Goal: Information Seeking & Learning: Learn about a topic

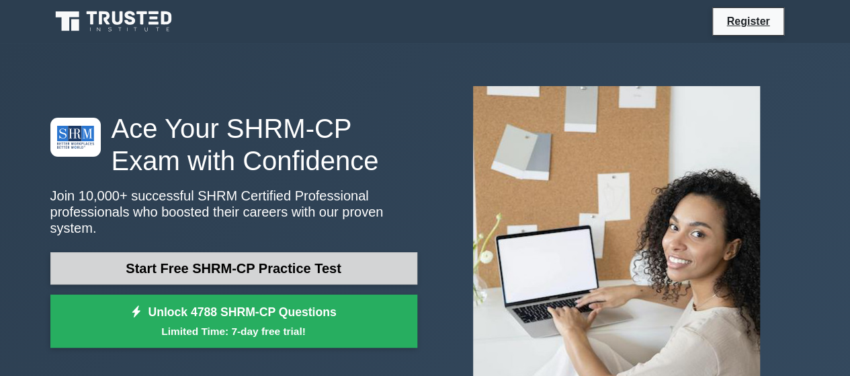
click at [225, 264] on link "Start Free SHRM-CP Practice Test" at bounding box center [233, 268] width 367 height 32
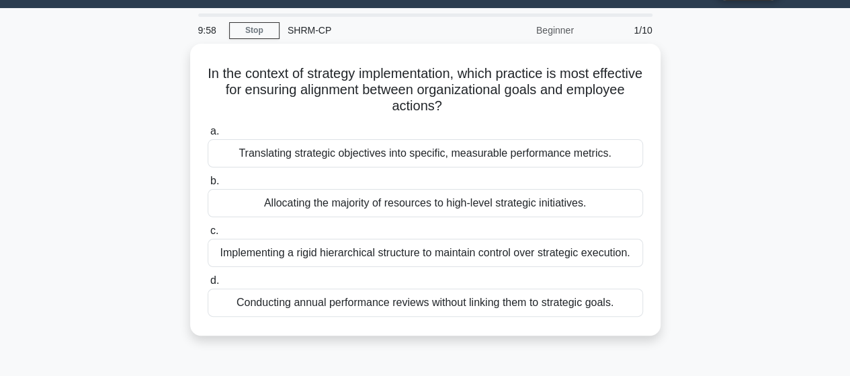
scroll to position [34, 0]
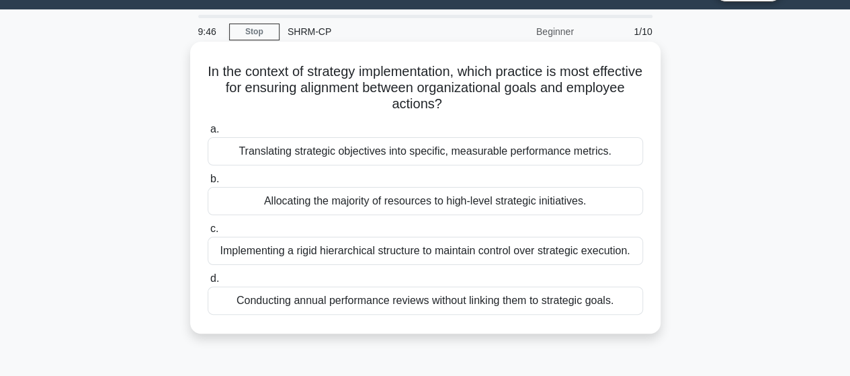
click at [368, 197] on div "Allocating the majority of resources to high-level strategic initiatives." at bounding box center [426, 201] width 436 height 28
click at [208, 184] on input "b. Allocating the majority of resources to high-level strategic initiatives." at bounding box center [208, 179] width 0 height 9
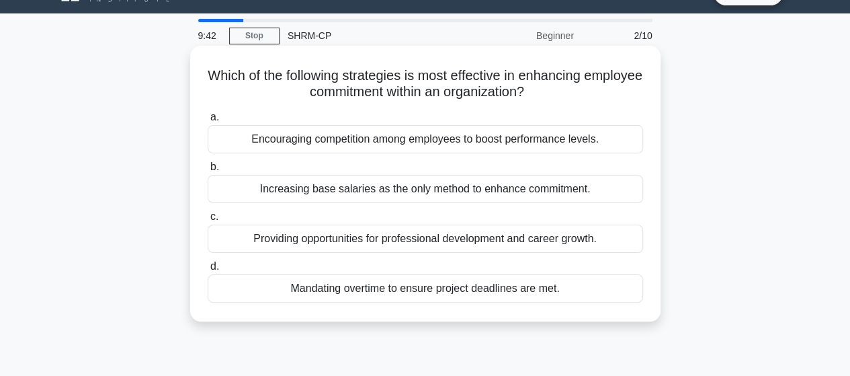
scroll to position [29, 0]
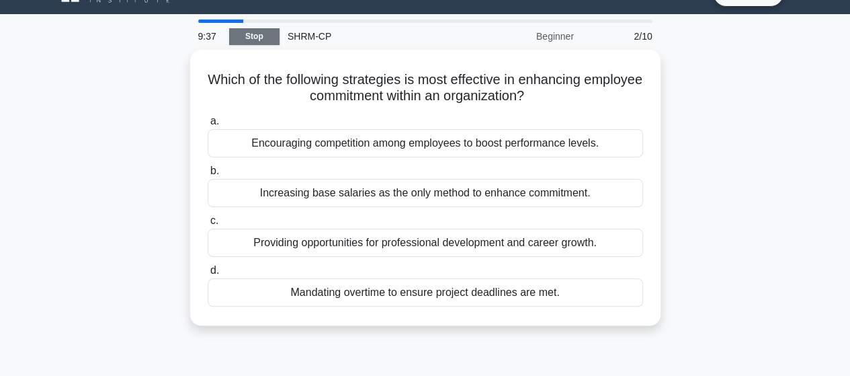
click at [241, 34] on link "Stop" at bounding box center [254, 36] width 50 height 17
